Goal: Information Seeking & Learning: Learn about a topic

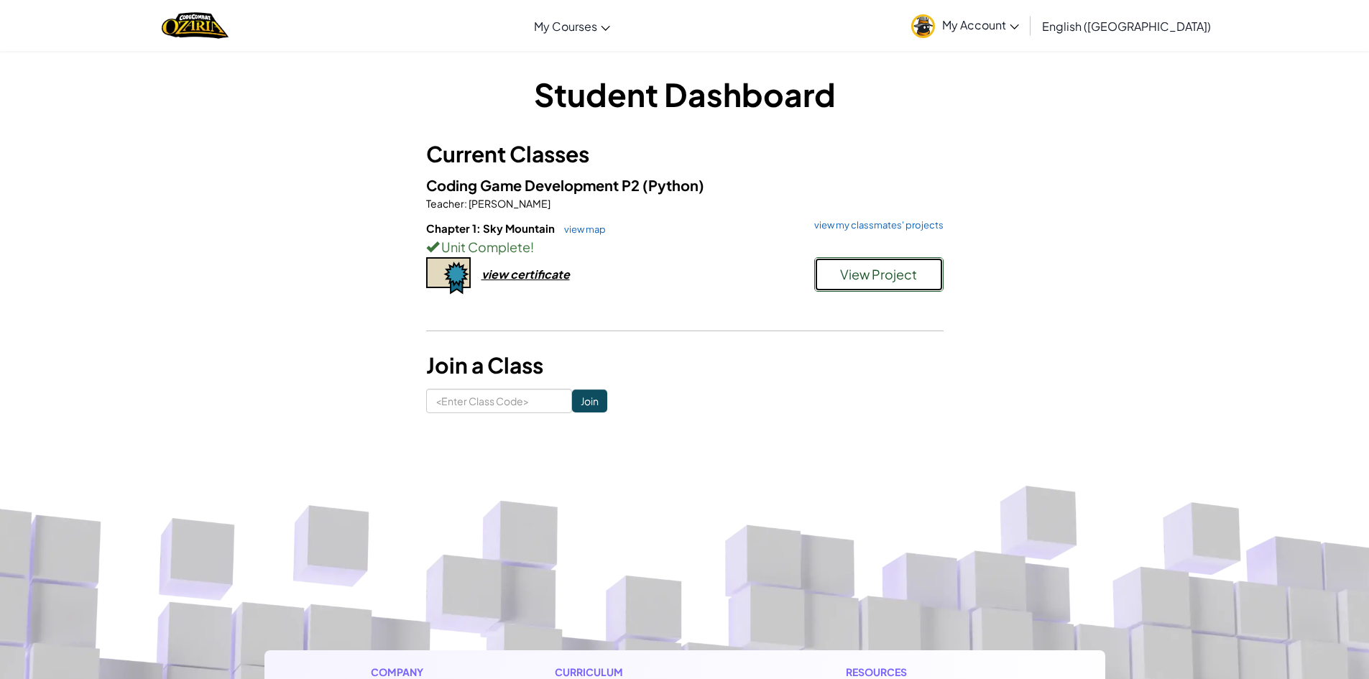
click at [833, 287] on button "View Project" at bounding box center [878, 274] width 129 height 34
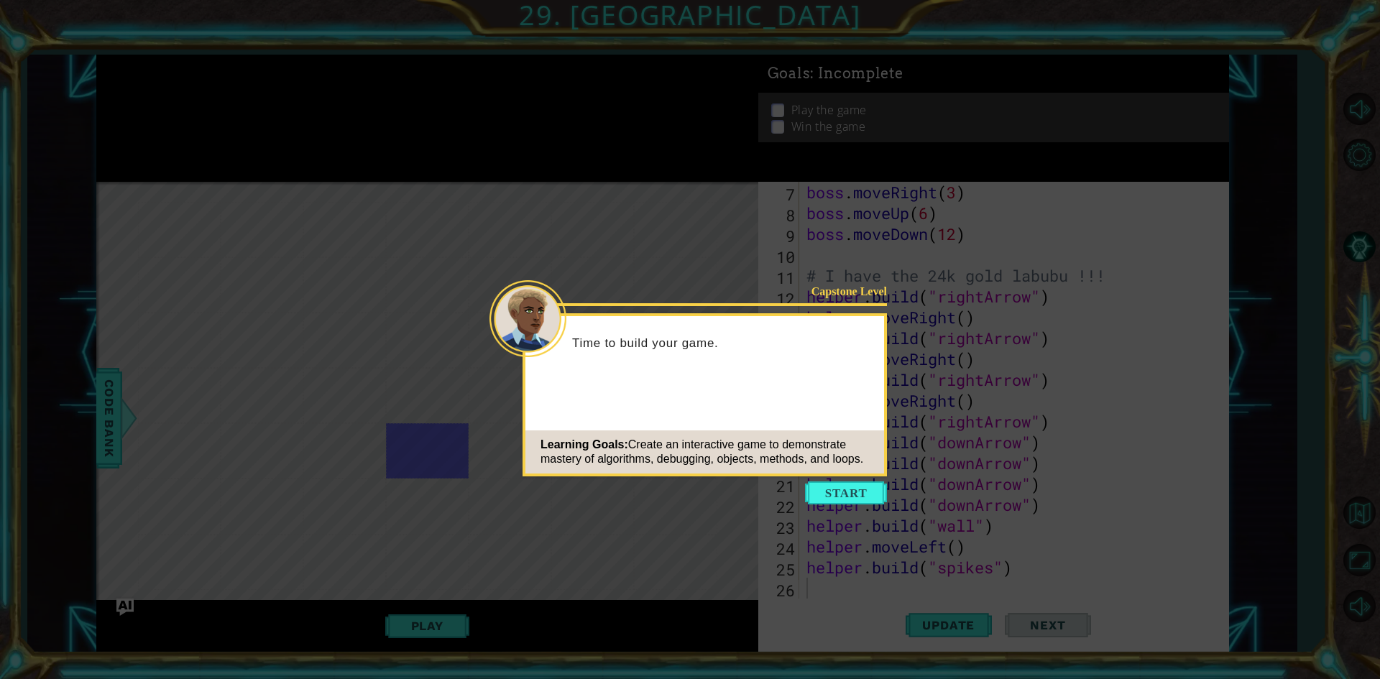
scroll to position [125, 0]
click at [1292, 223] on icon at bounding box center [690, 339] width 1380 height 679
click at [847, 497] on button "Start" at bounding box center [846, 492] width 82 height 23
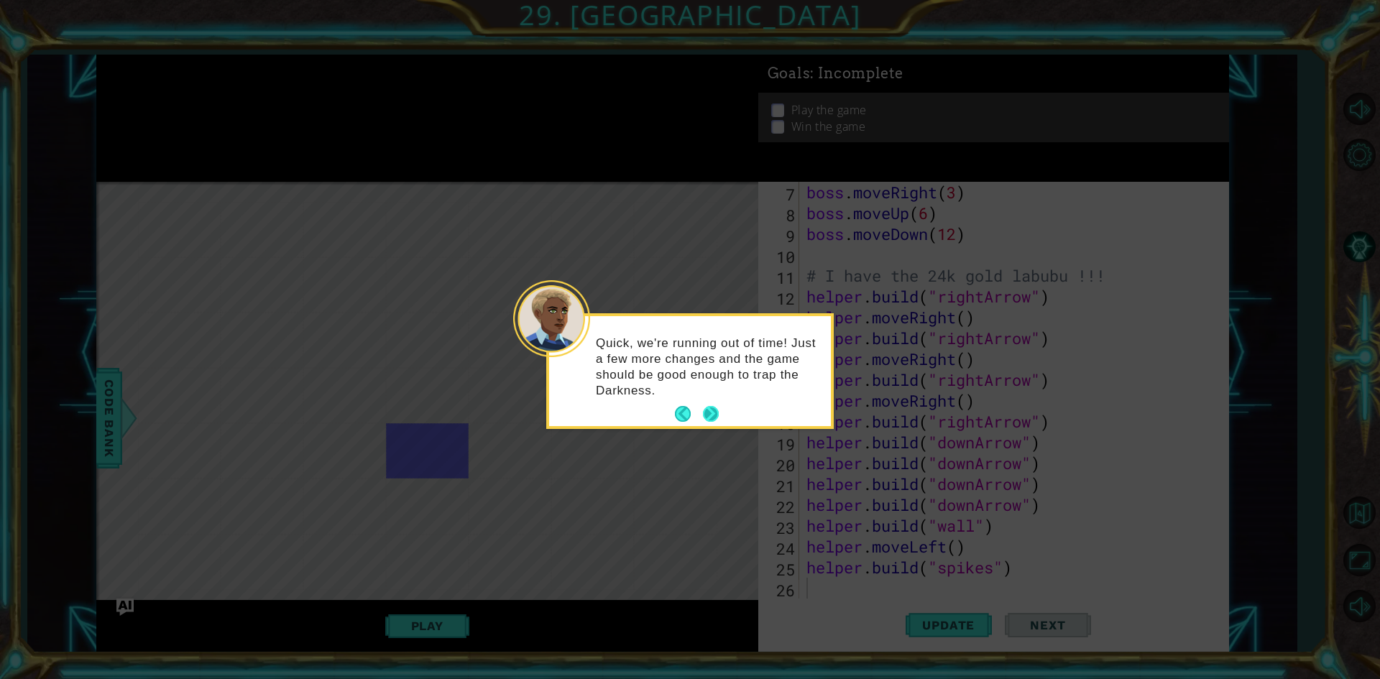
click at [707, 413] on button "Next" at bounding box center [711, 414] width 17 height 17
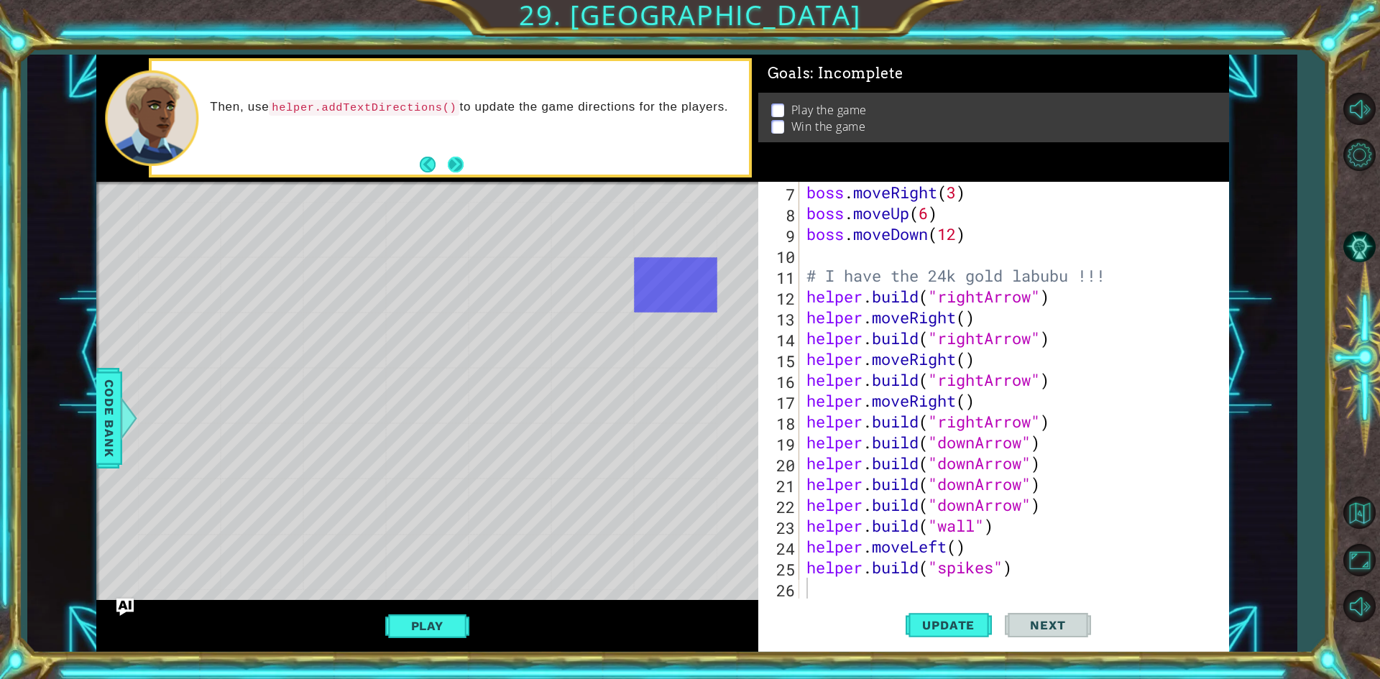
click at [452, 160] on button "Next" at bounding box center [456, 165] width 16 height 16
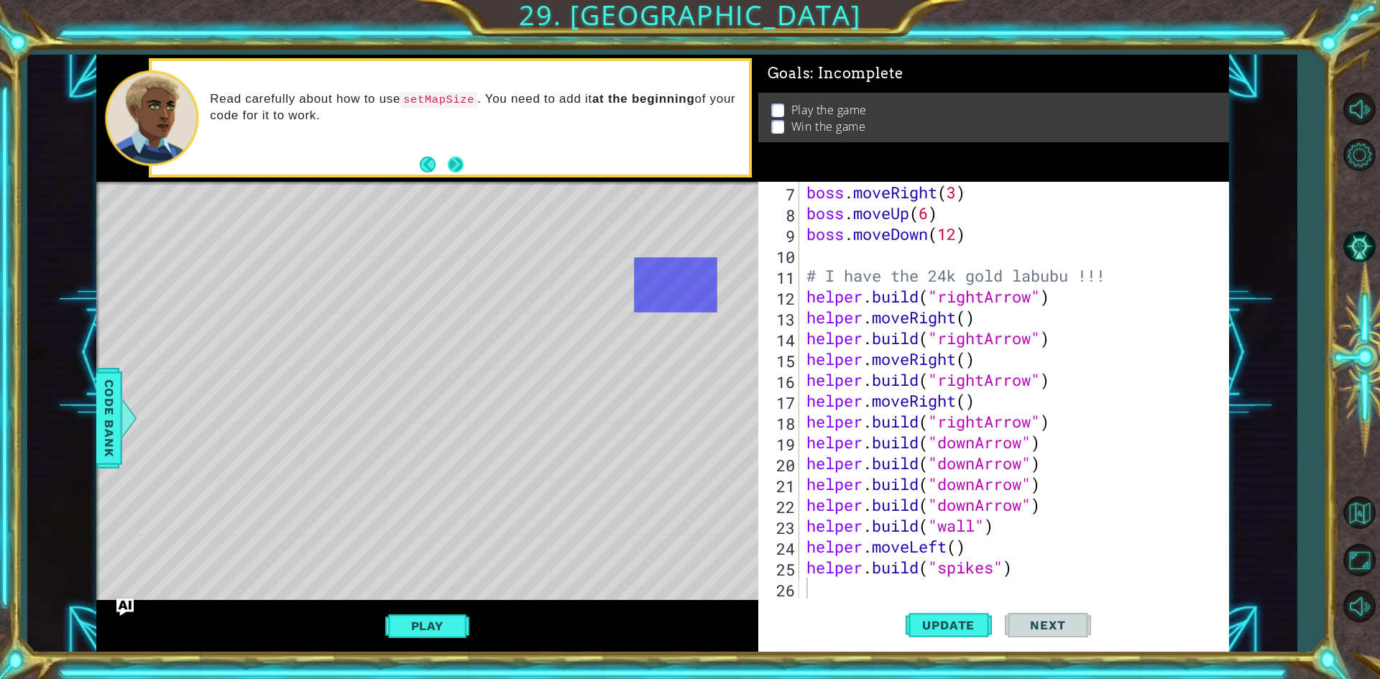
click at [461, 164] on button "Next" at bounding box center [456, 165] width 16 height 16
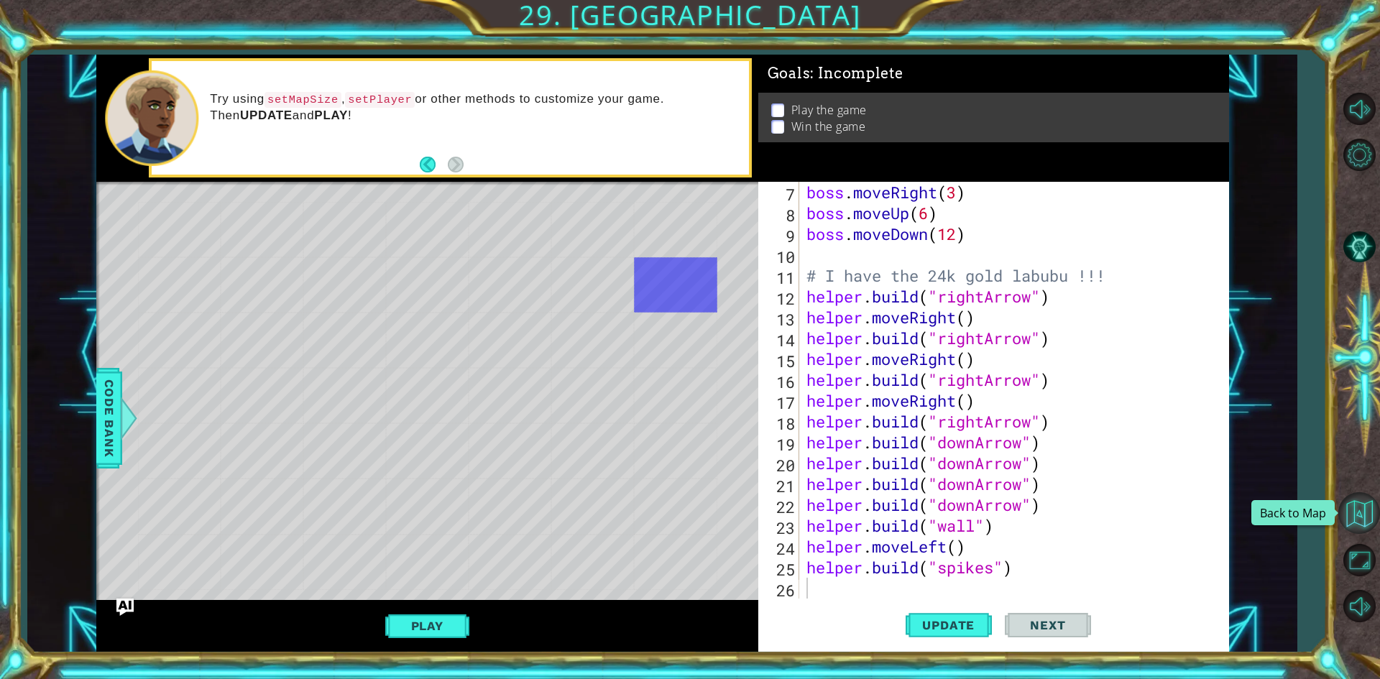
click at [1352, 515] on button "Back to Map" at bounding box center [1359, 513] width 42 height 42
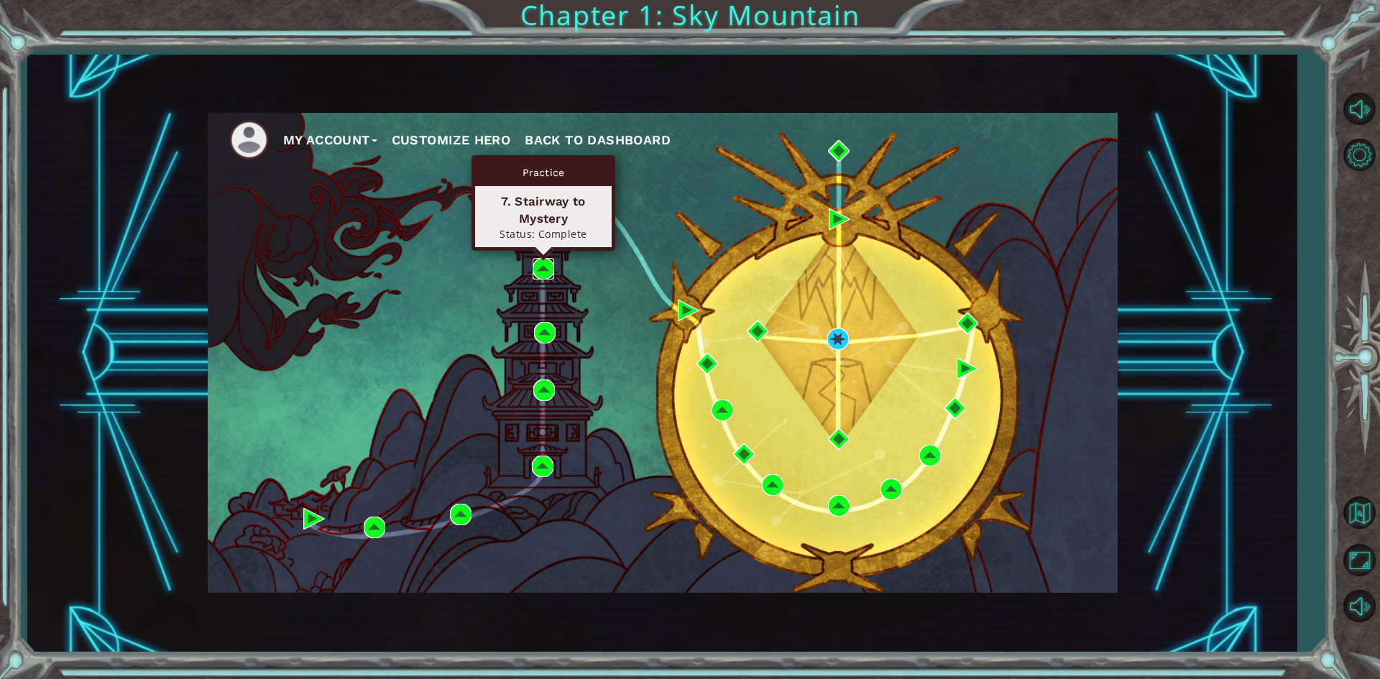
click at [539, 265] on img at bounding box center [543, 269] width 22 height 22
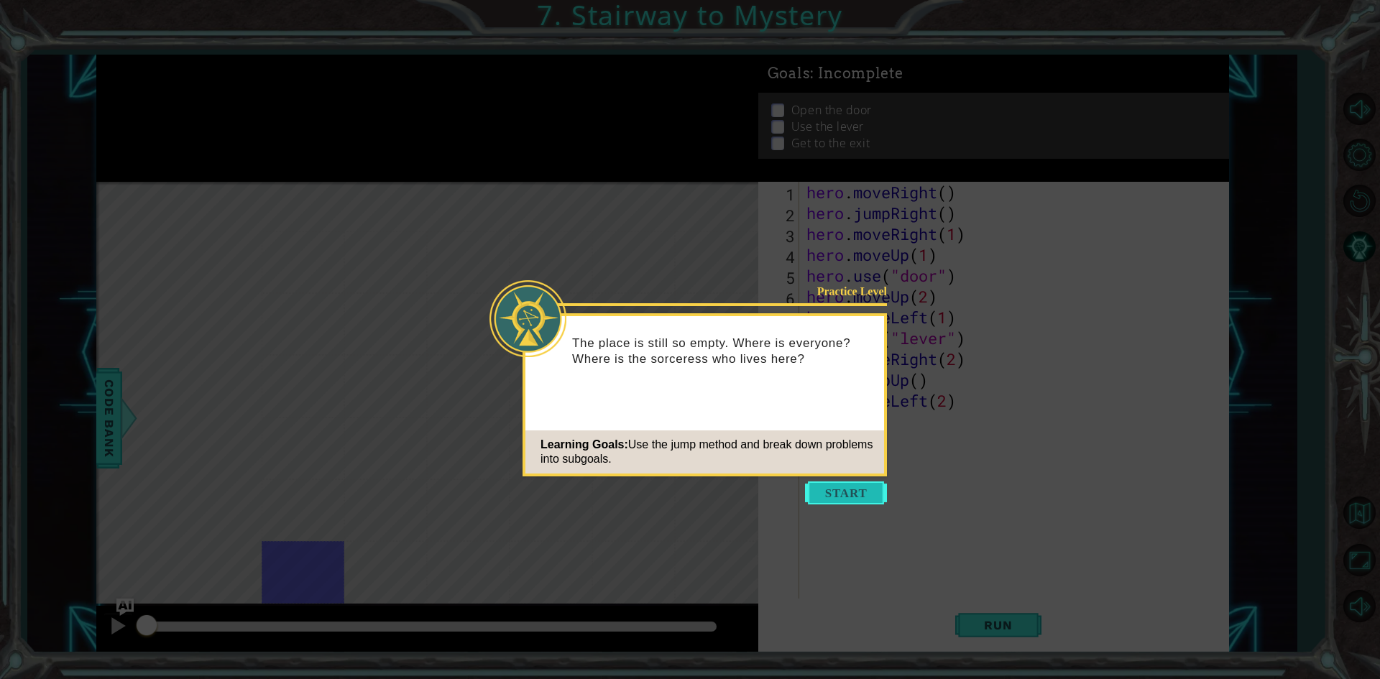
click at [866, 489] on button "Start" at bounding box center [846, 492] width 82 height 23
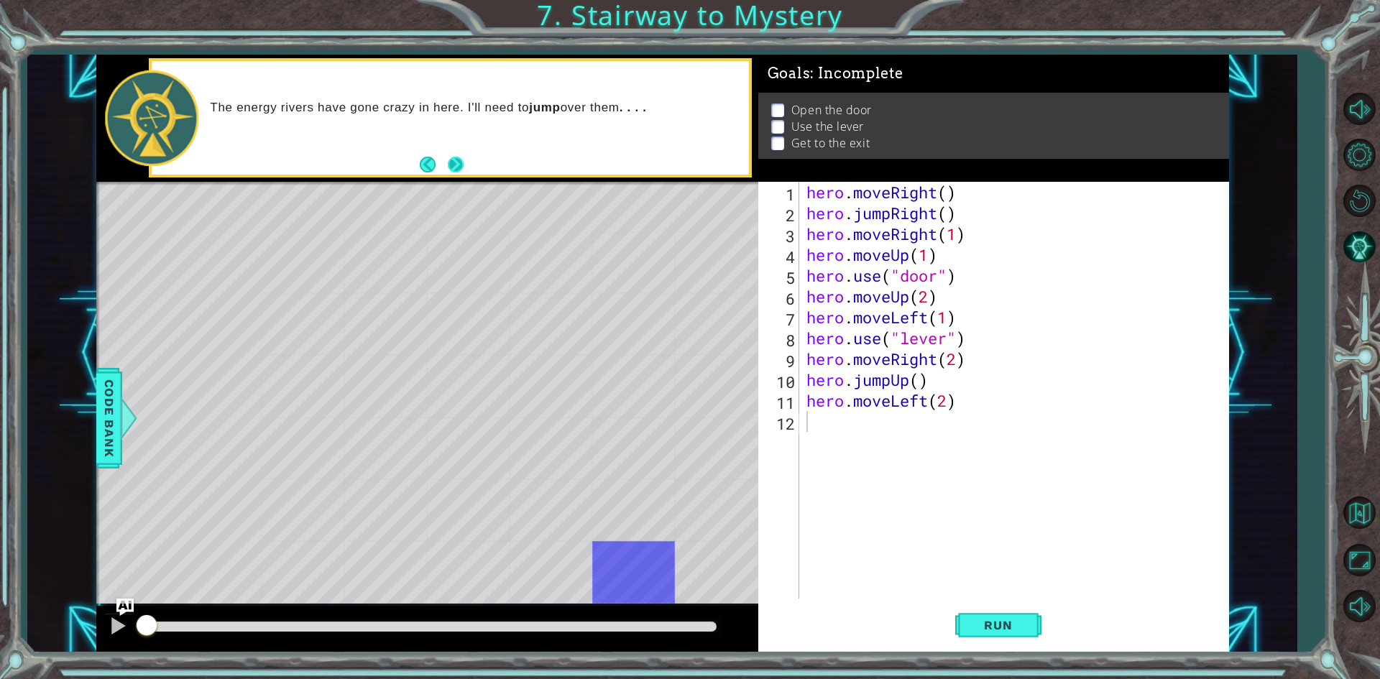
click at [457, 169] on button "Next" at bounding box center [456, 165] width 16 height 16
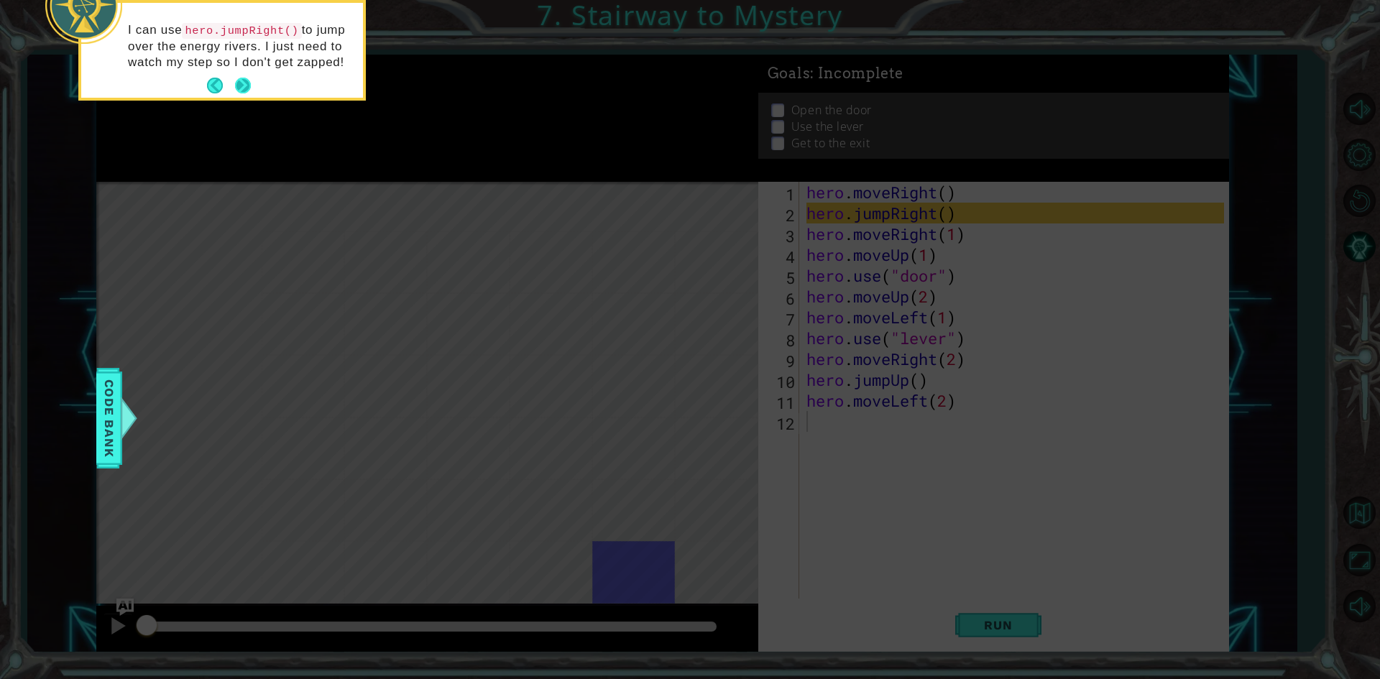
click at [246, 83] on button "Next" at bounding box center [243, 86] width 16 height 16
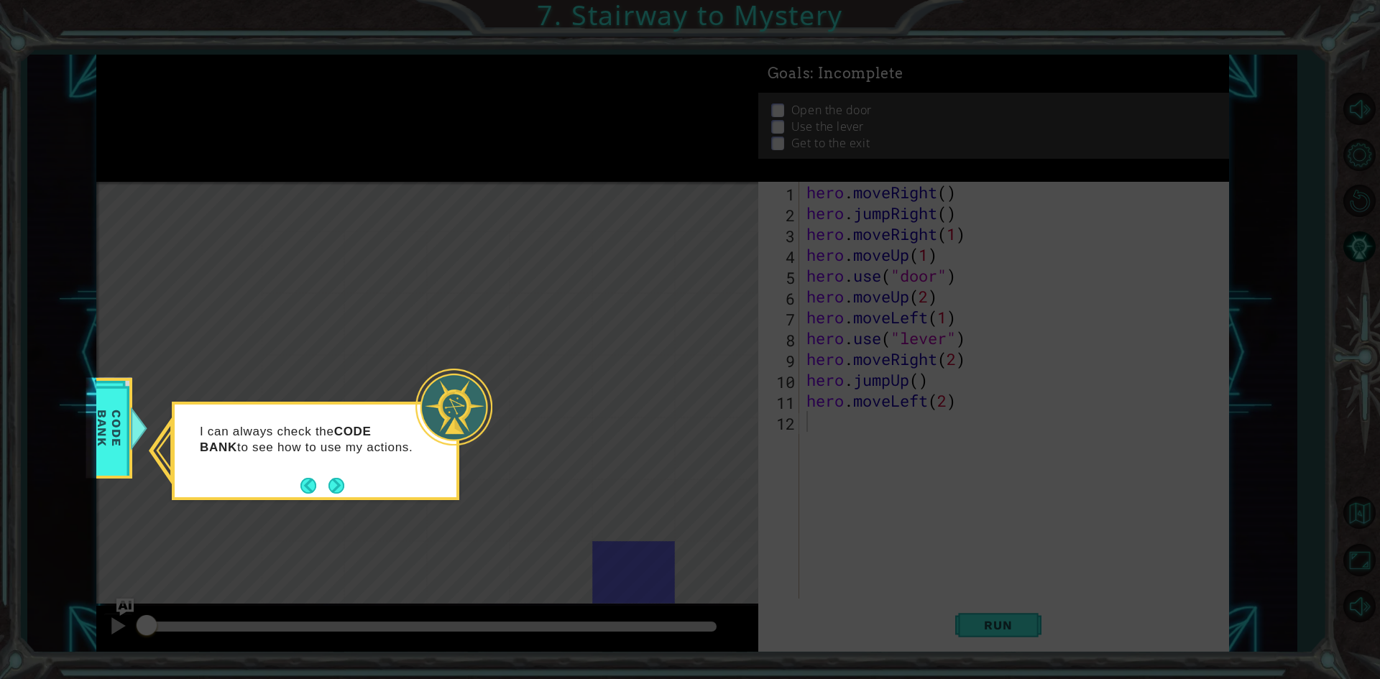
click at [328, 487] on button "Next" at bounding box center [336, 486] width 16 height 16
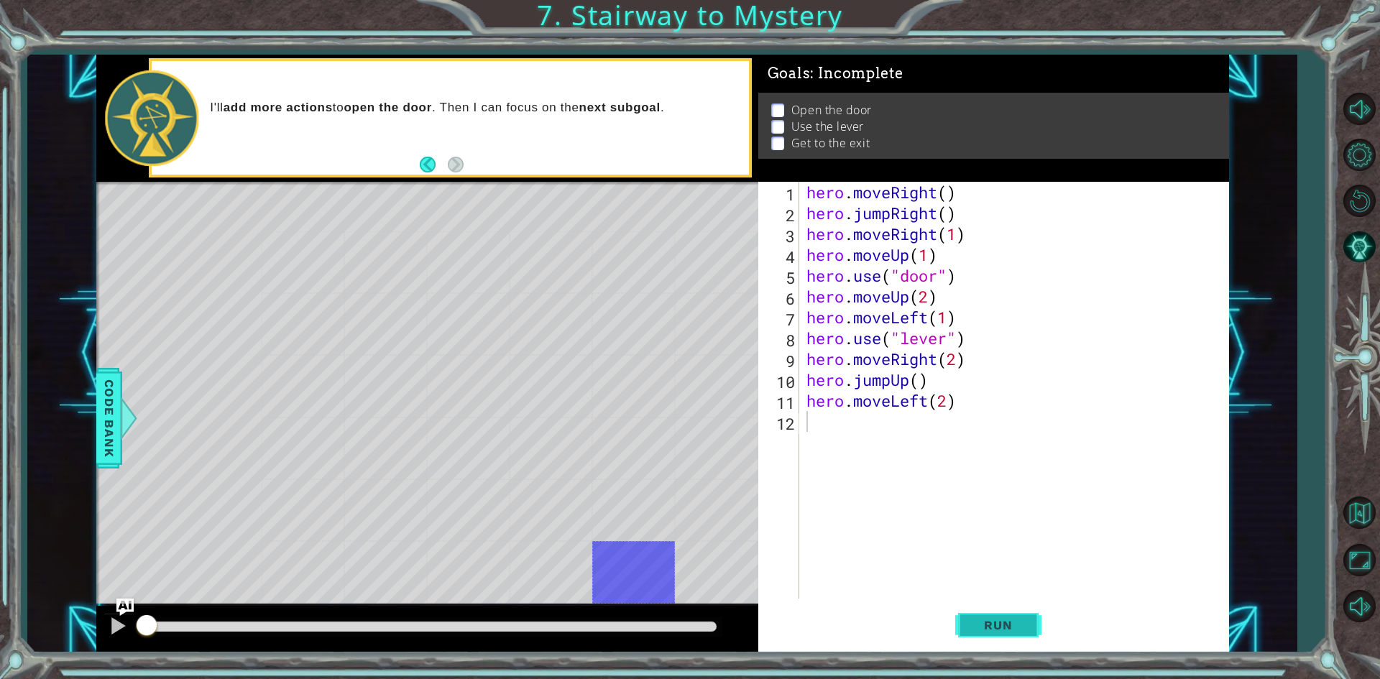
click at [987, 621] on span "Run" at bounding box center [997, 625] width 57 height 14
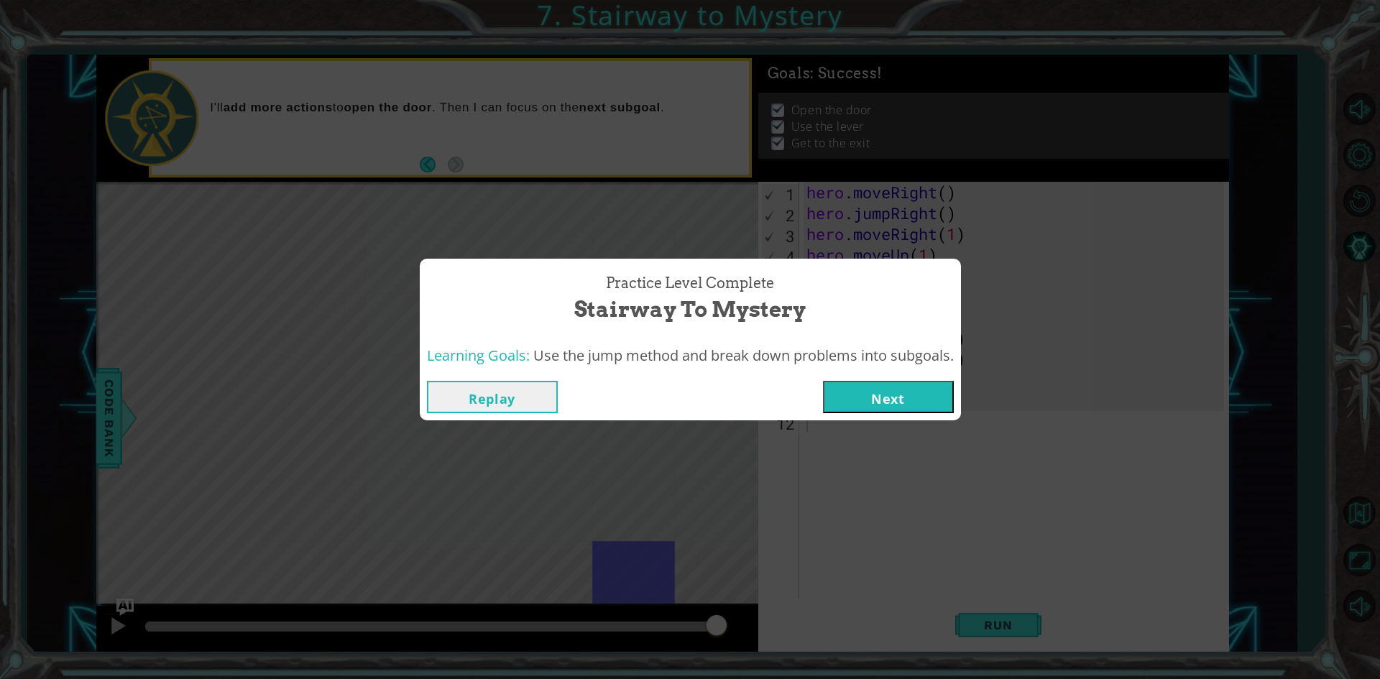
click at [466, 402] on button "Replay" at bounding box center [492, 397] width 131 height 32
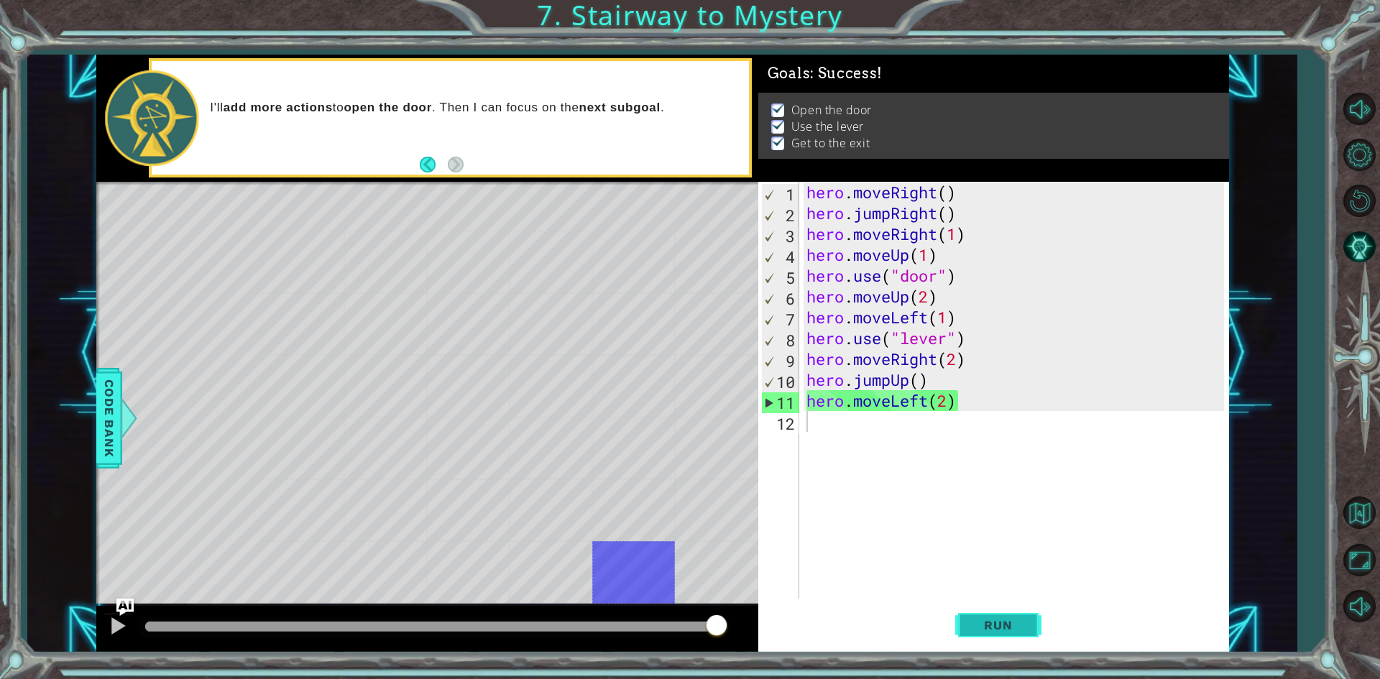
click at [997, 622] on span "Run" at bounding box center [997, 625] width 57 height 14
